Goal: Task Accomplishment & Management: Complete application form

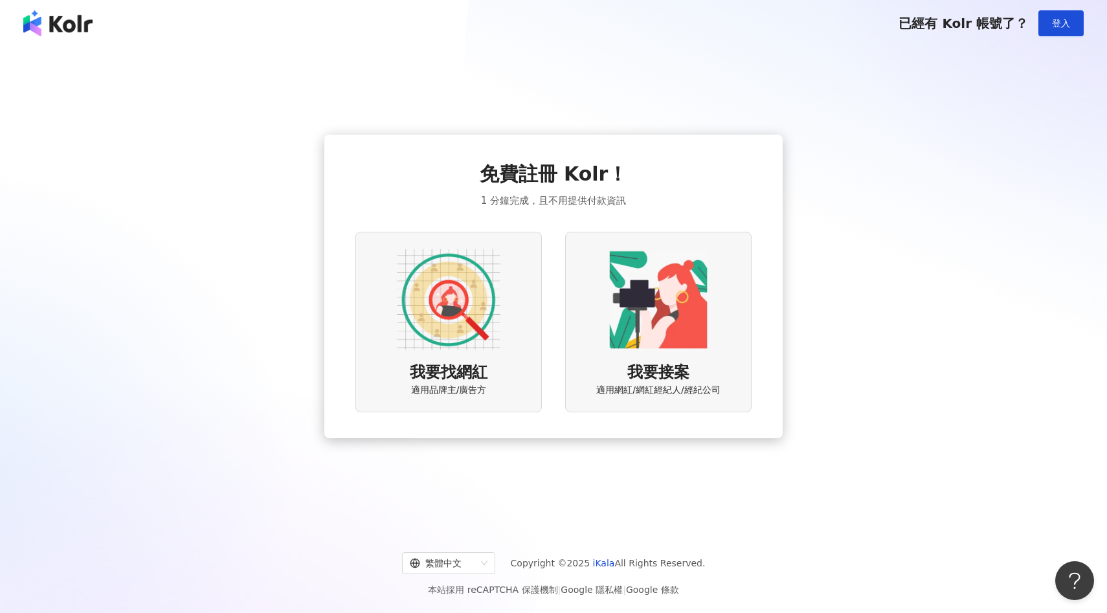
click at [474, 323] on img at bounding box center [449, 300] width 104 height 104
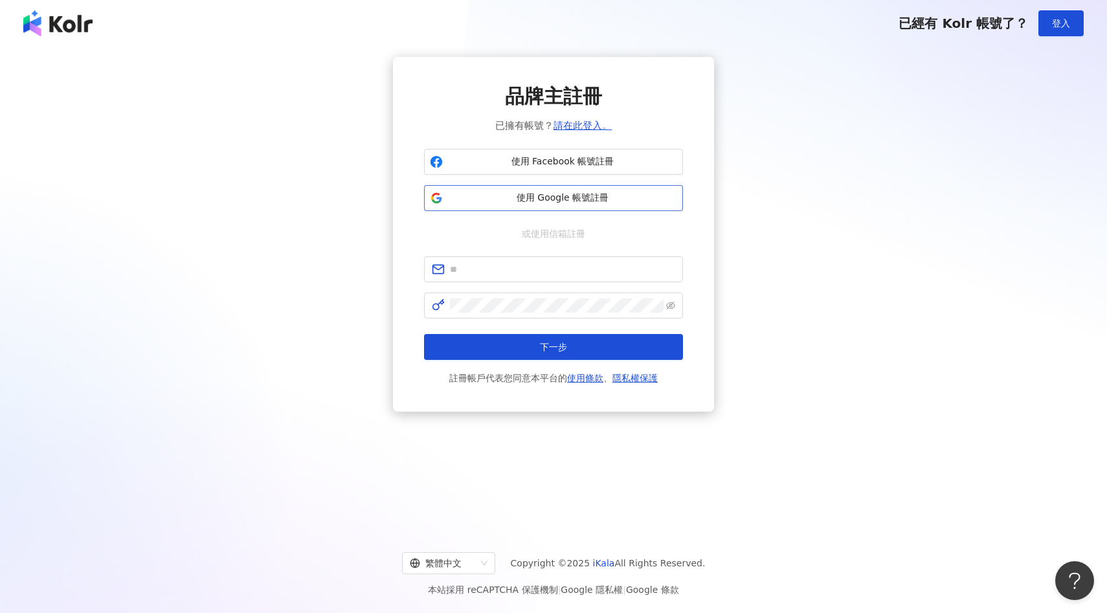
click at [534, 203] on span "使用 Google 帳號註冊" at bounding box center [562, 198] width 229 height 13
click at [578, 130] on link "請在此登入。" at bounding box center [583, 126] width 58 height 12
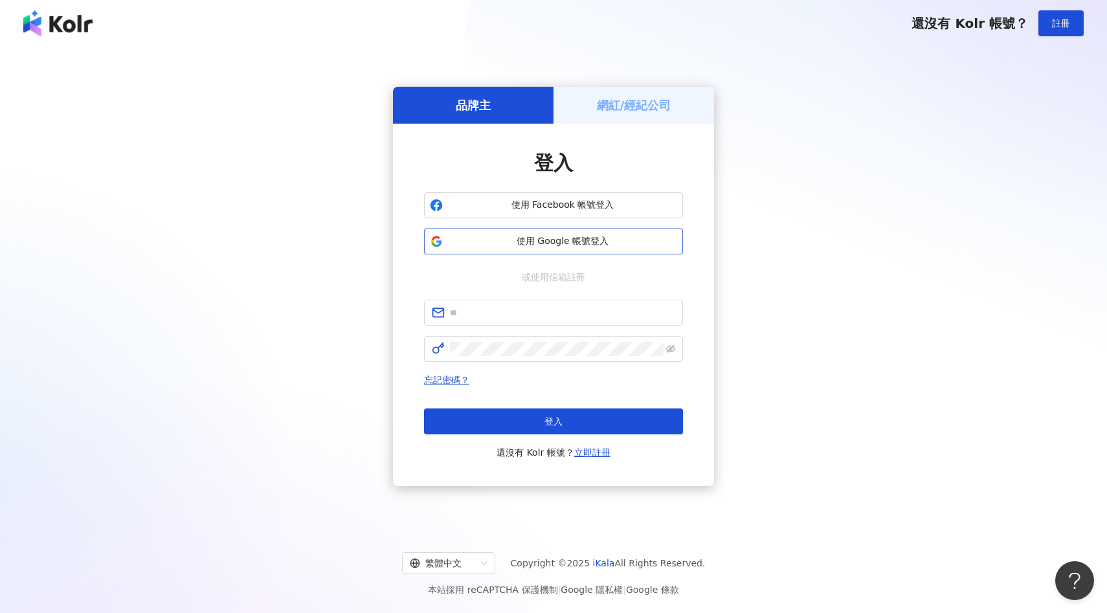
click at [571, 233] on button "使用 Google 帳號登入" at bounding box center [553, 242] width 259 height 26
click at [471, 112] on h5 "品牌主" at bounding box center [473, 105] width 35 height 16
click at [630, 111] on h5 "網紅/經紀公司" at bounding box center [634, 105] width 74 height 16
click at [475, 120] on div "品牌主" at bounding box center [473, 105] width 161 height 37
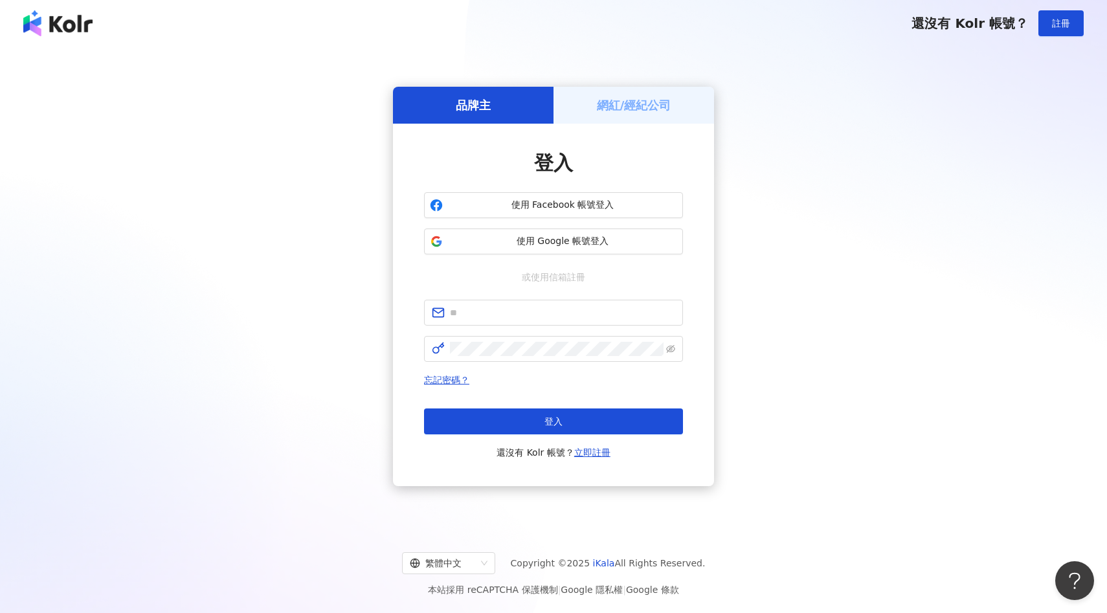
click at [624, 108] on h5 "網紅/經紀公司" at bounding box center [634, 105] width 74 height 16
